Goal: Information Seeking & Learning: Learn about a topic

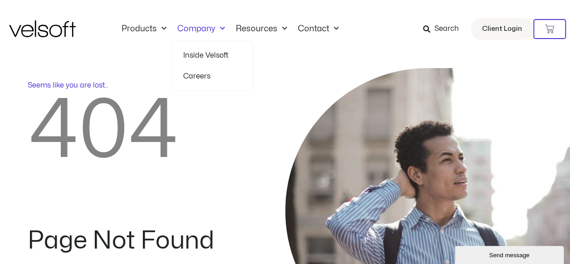
click at [195, 57] on link "Inside Velsoft" at bounding box center [212, 55] width 59 height 21
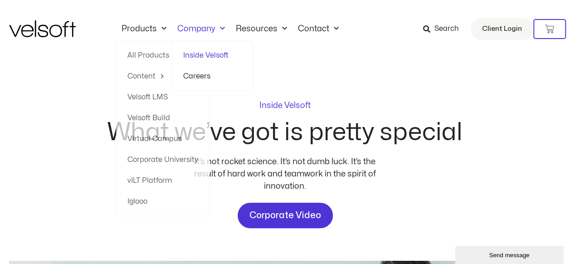
click at [196, 24] on link "Company" at bounding box center [201, 29] width 59 height 10
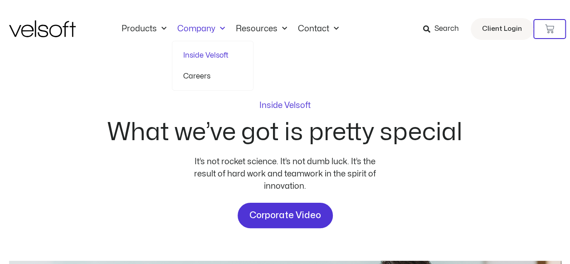
click at [195, 77] on link "Careers" at bounding box center [212, 76] width 59 height 21
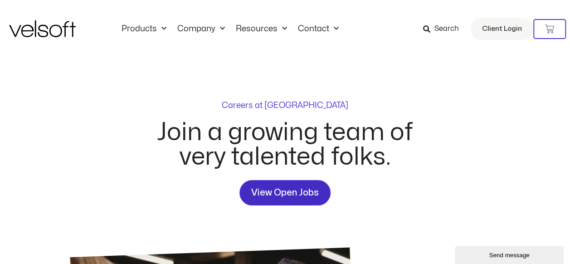
click at [278, 191] on span "View Open Jobs" at bounding box center [285, 193] width 68 height 15
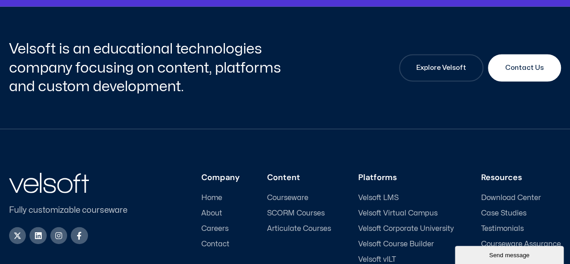
scroll to position [1269, 0]
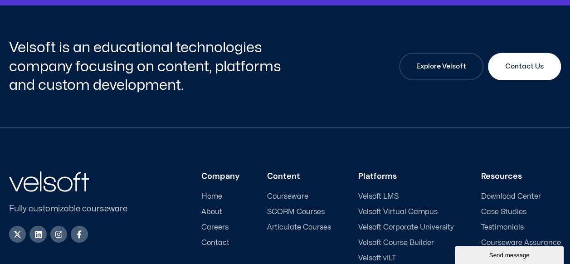
click at [220, 223] on span "Careers" at bounding box center [214, 227] width 27 height 9
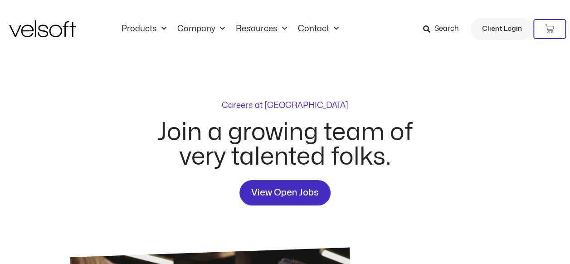
click at [270, 190] on span "View Open Jobs" at bounding box center [285, 193] width 68 height 15
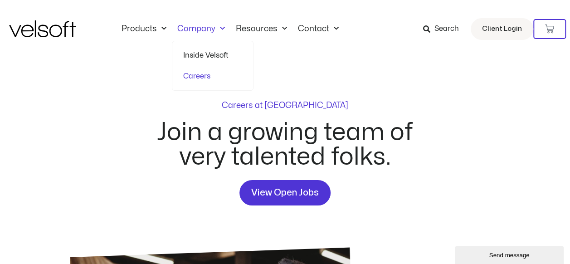
click at [191, 73] on link "Careers" at bounding box center [212, 76] width 59 height 21
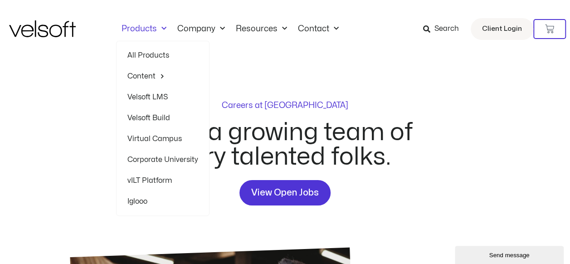
click at [142, 53] on link "All Products" at bounding box center [162, 55] width 71 height 21
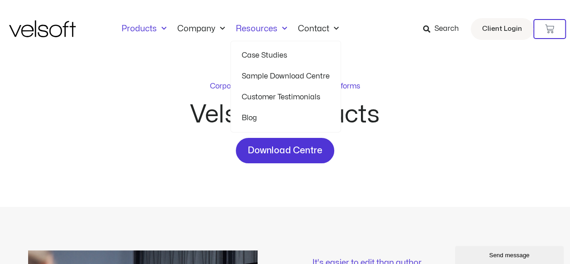
click at [278, 30] on span "Menu" at bounding box center [283, 28] width 10 height 15
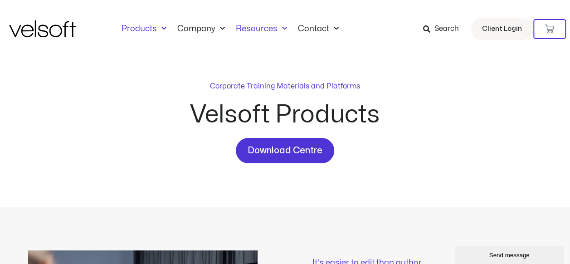
click at [278, 30] on span "Menu" at bounding box center [283, 28] width 10 height 15
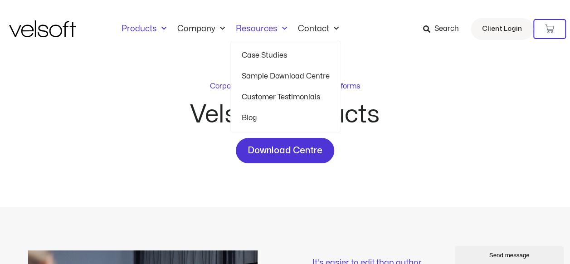
click at [255, 52] on link "Case Studies" at bounding box center [286, 55] width 88 height 21
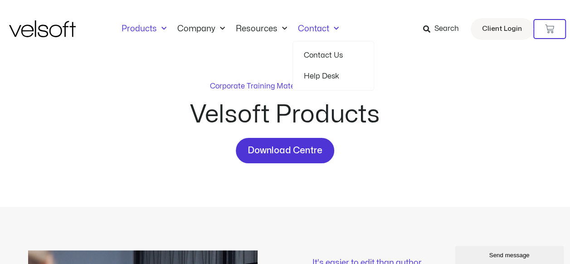
click at [322, 54] on link "Contact Us" at bounding box center [333, 55] width 59 height 21
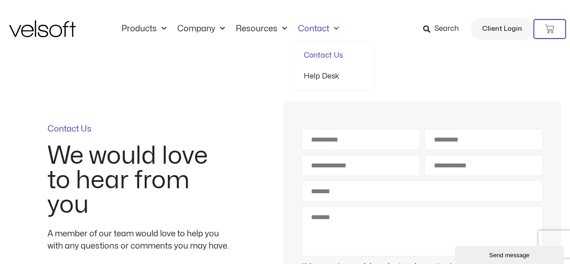
click at [336, 27] on span "Menu" at bounding box center [334, 28] width 10 height 15
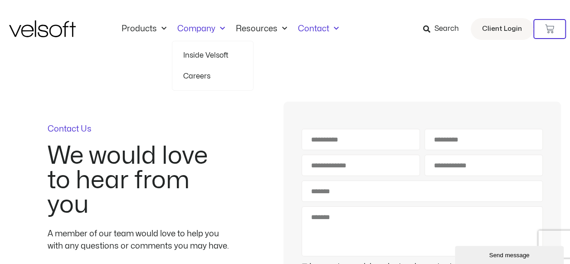
click at [198, 53] on link "Inside Velsoft" at bounding box center [212, 55] width 59 height 21
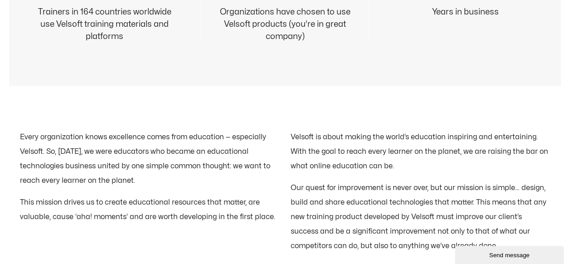
scroll to position [1027, 0]
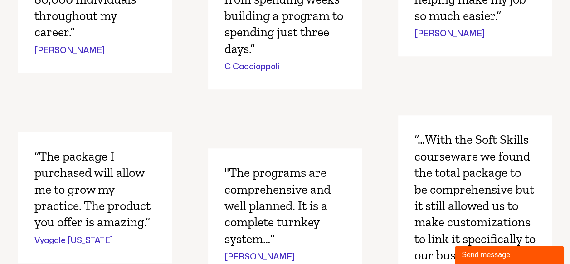
scroll to position [343, 0]
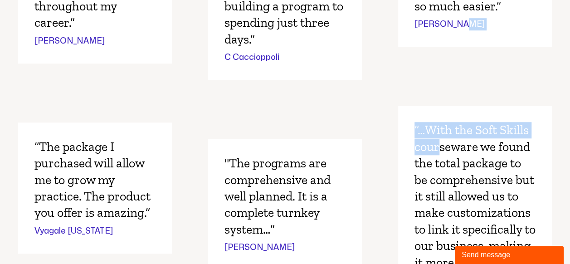
drag, startPoint x: 560, startPoint y: 75, endPoint x: 556, endPoint y: 93, distance: 17.7
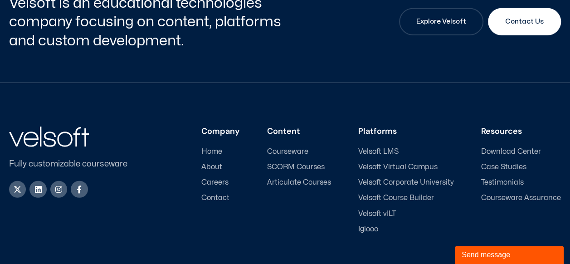
scroll to position [0, 0]
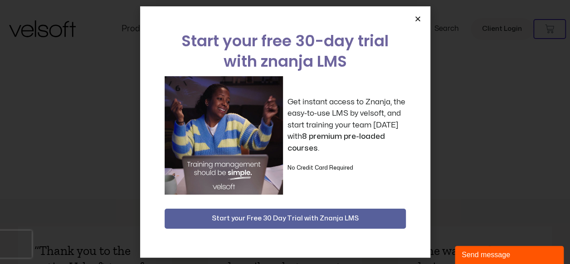
click at [419, 19] on icon "Close" at bounding box center [418, 18] width 7 height 7
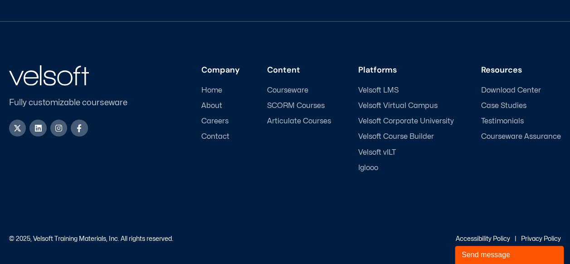
scroll to position [1261, 0]
